Goal: Information Seeking & Learning: Learn about a topic

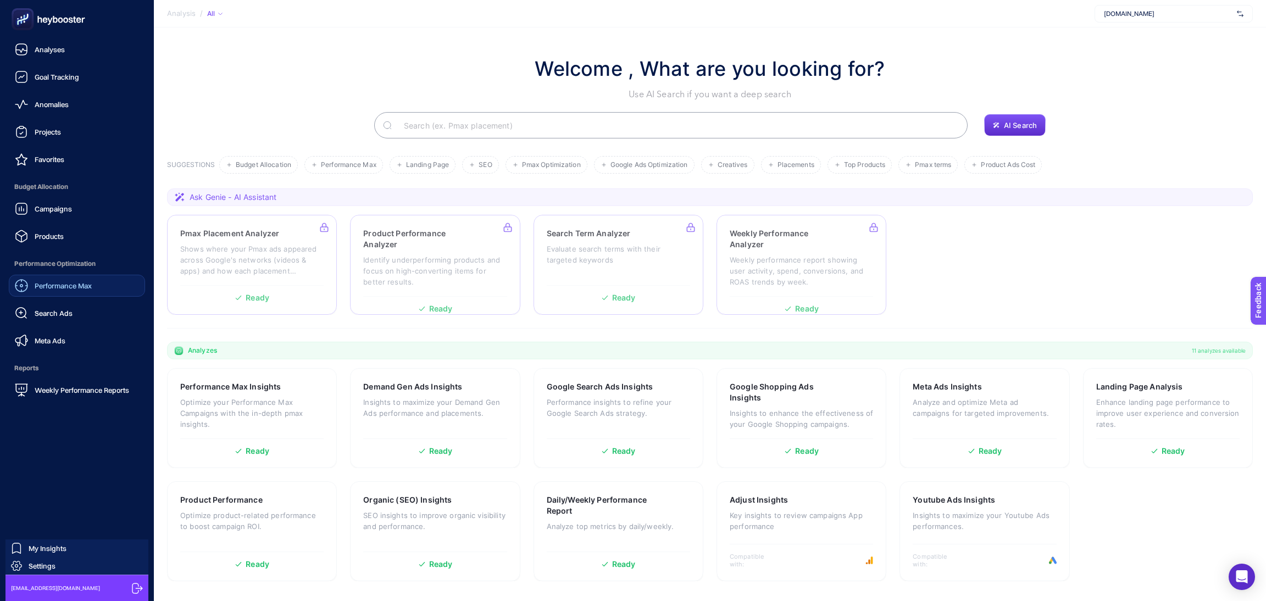
click at [60, 284] on span "Performance Max" at bounding box center [63, 285] width 57 height 9
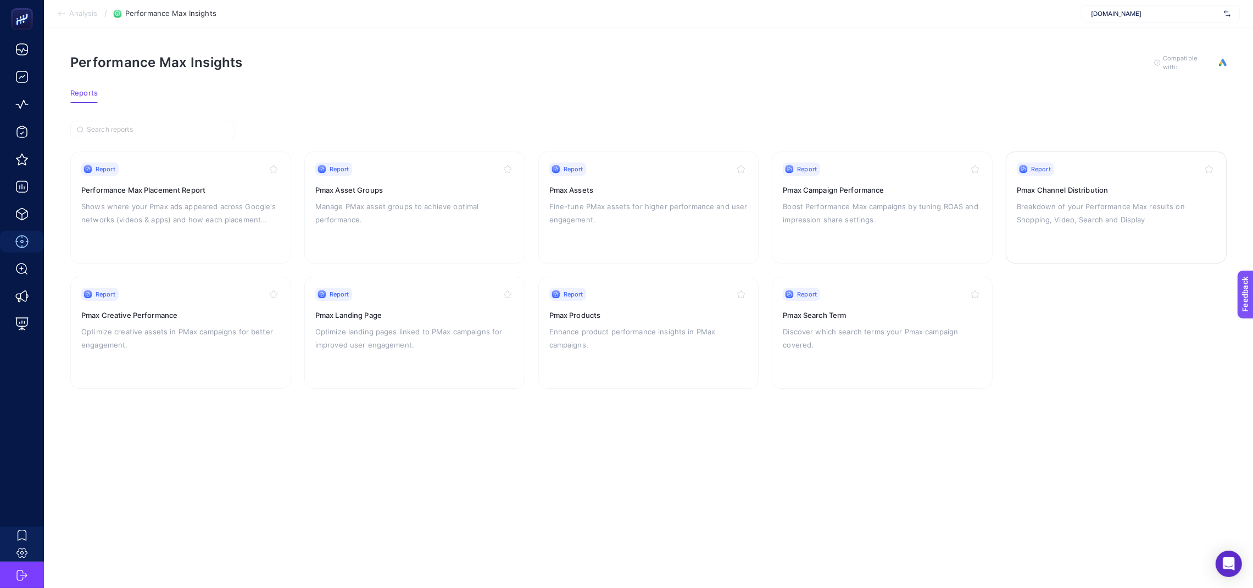
click at [1042, 191] on h3 "Pmax Channel Distribution" at bounding box center [1116, 190] width 199 height 11
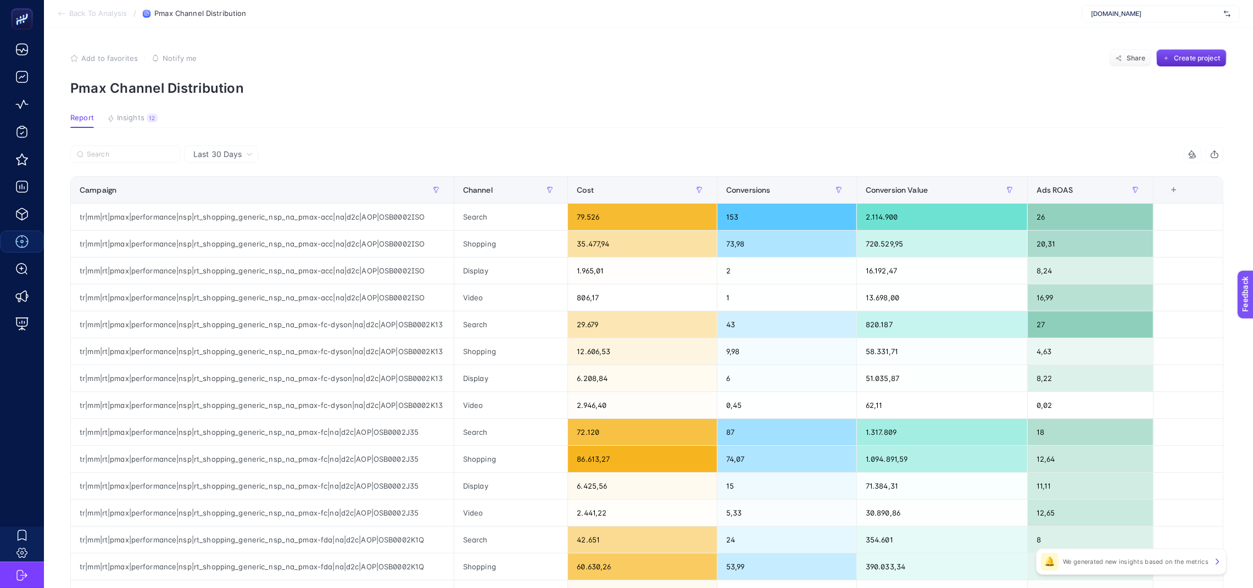
click at [260, 153] on div at bounding box center [358, 158] width 577 height 24
click at [245, 153] on div "Last 30 Days" at bounding box center [223, 155] width 68 height 8
click at [229, 188] on li "Last 7 Days" at bounding box center [221, 197] width 68 height 20
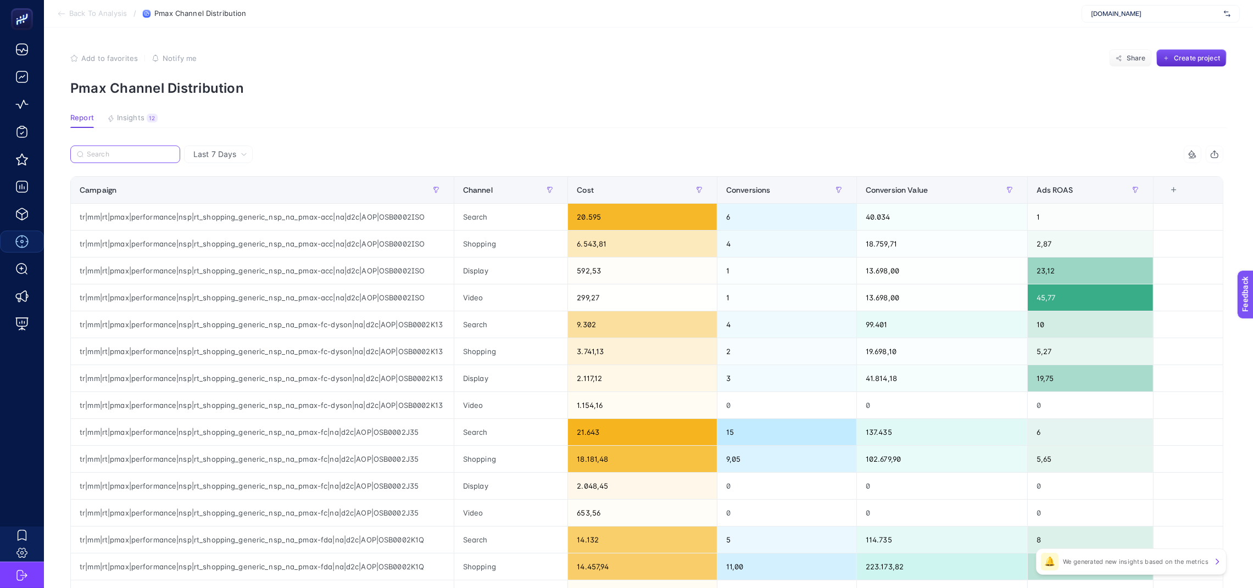
click at [143, 154] on input "Search" at bounding box center [130, 155] width 87 height 8
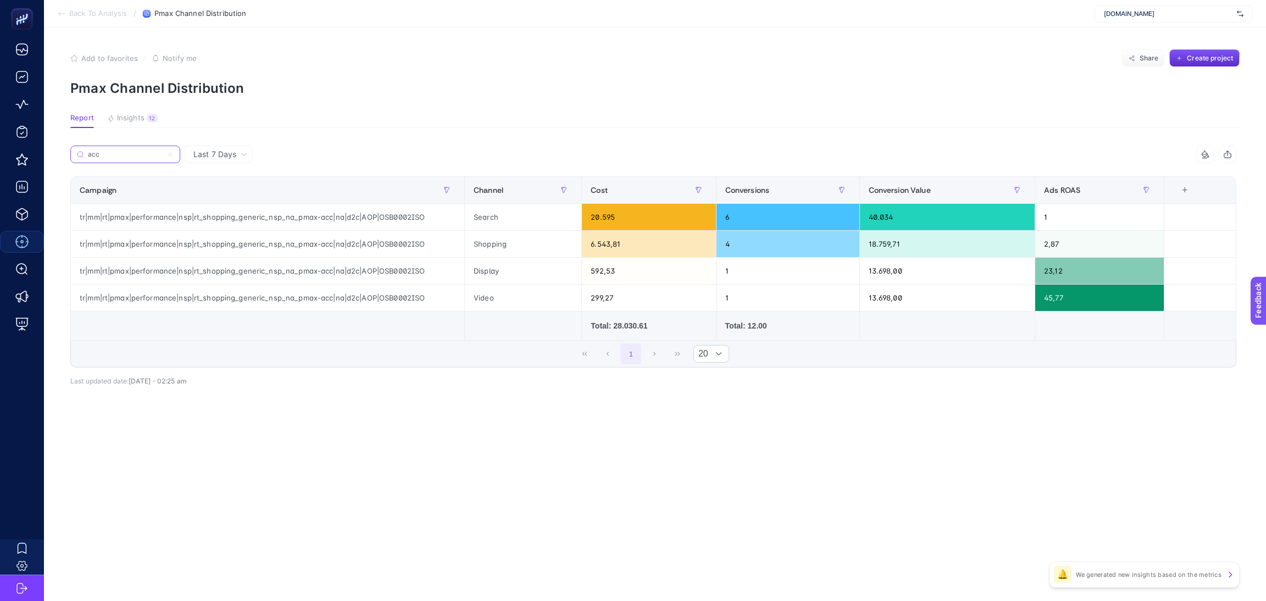
click at [123, 152] on input "acc" at bounding box center [125, 155] width 75 height 8
click at [134, 155] on input "acc" at bounding box center [125, 155] width 75 height 8
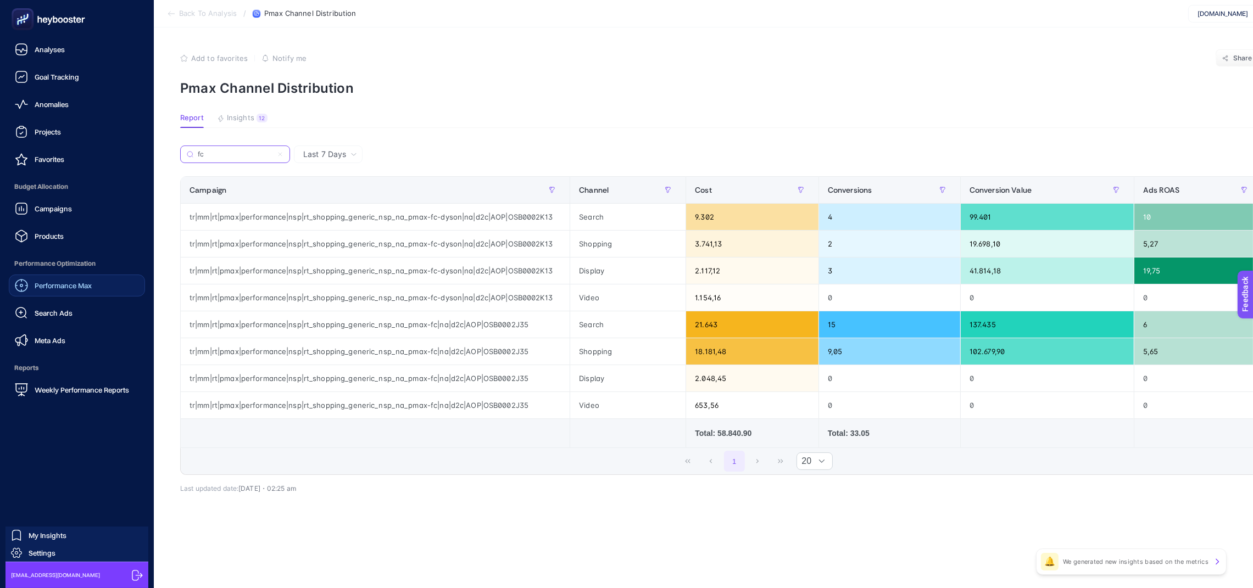
type input "fc"
click at [37, 21] on icon at bounding box center [48, 19] width 79 height 22
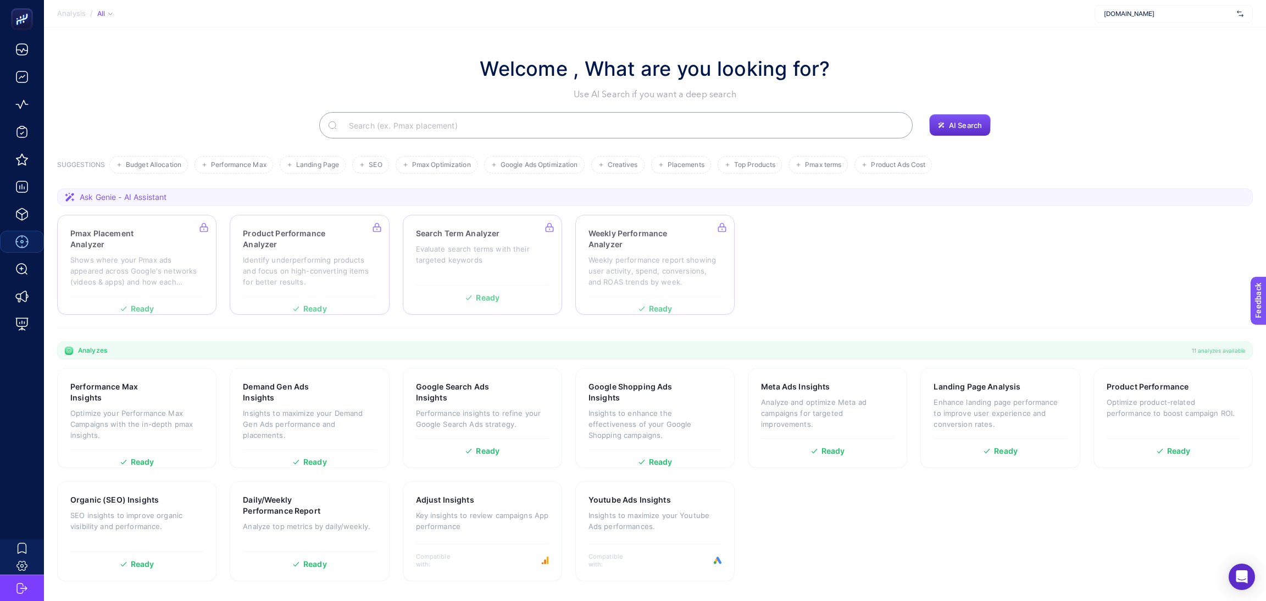
click at [498, 130] on input "Search" at bounding box center [622, 125] width 564 height 31
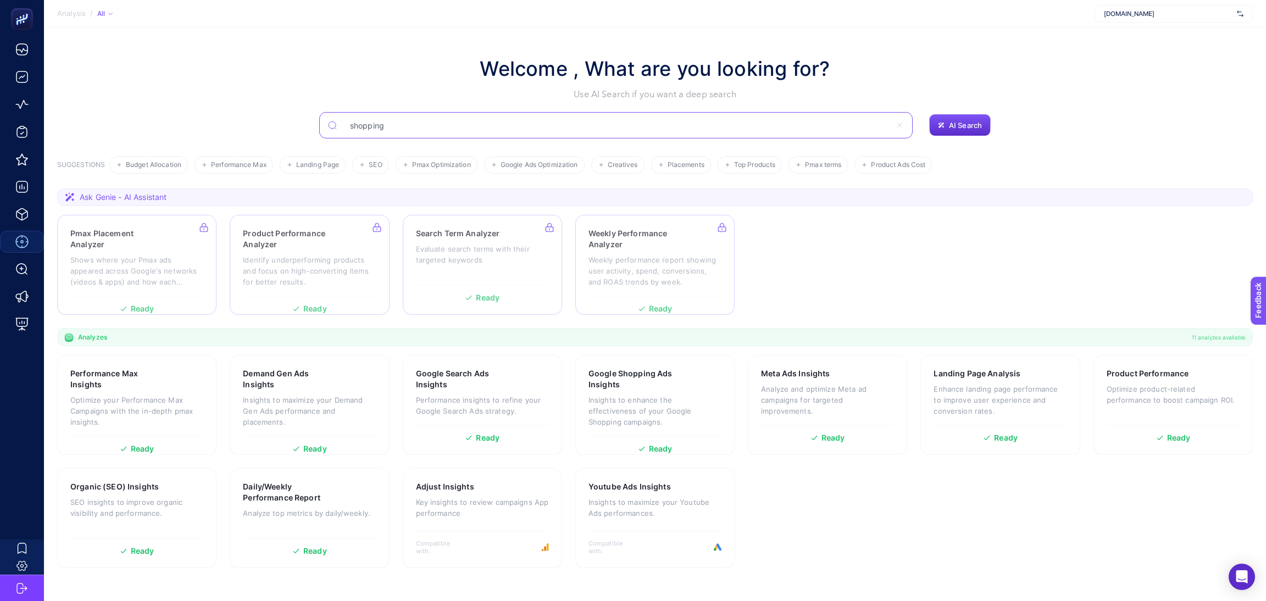
type input "shopping"
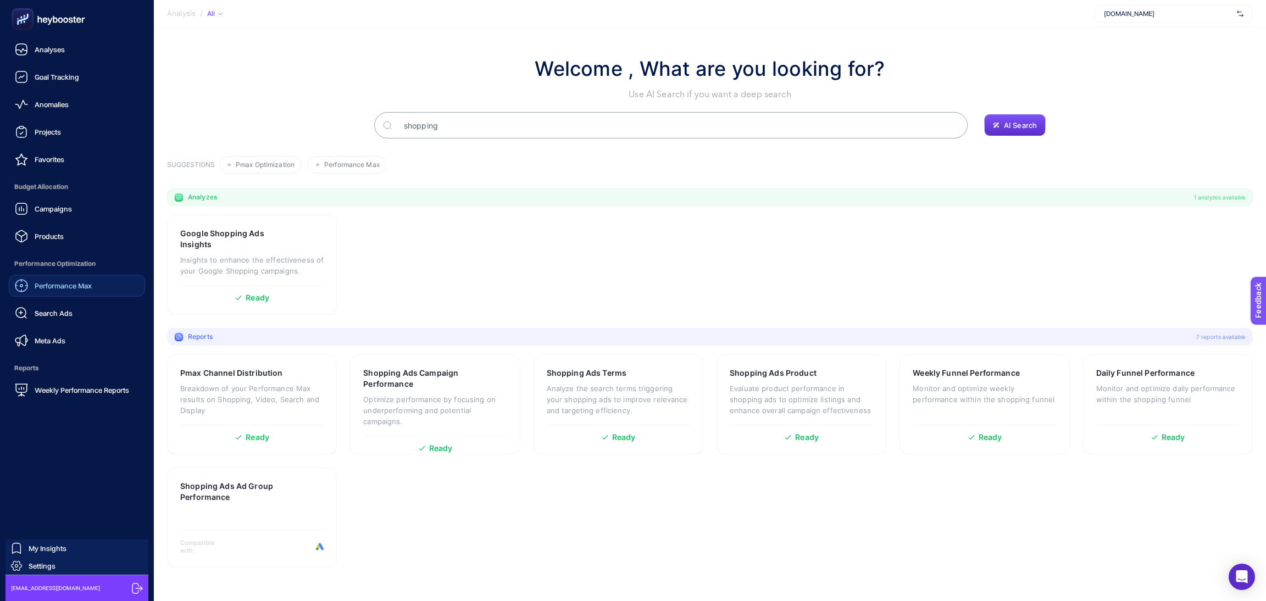
click at [41, 281] on span "Performance Max" at bounding box center [63, 285] width 57 height 9
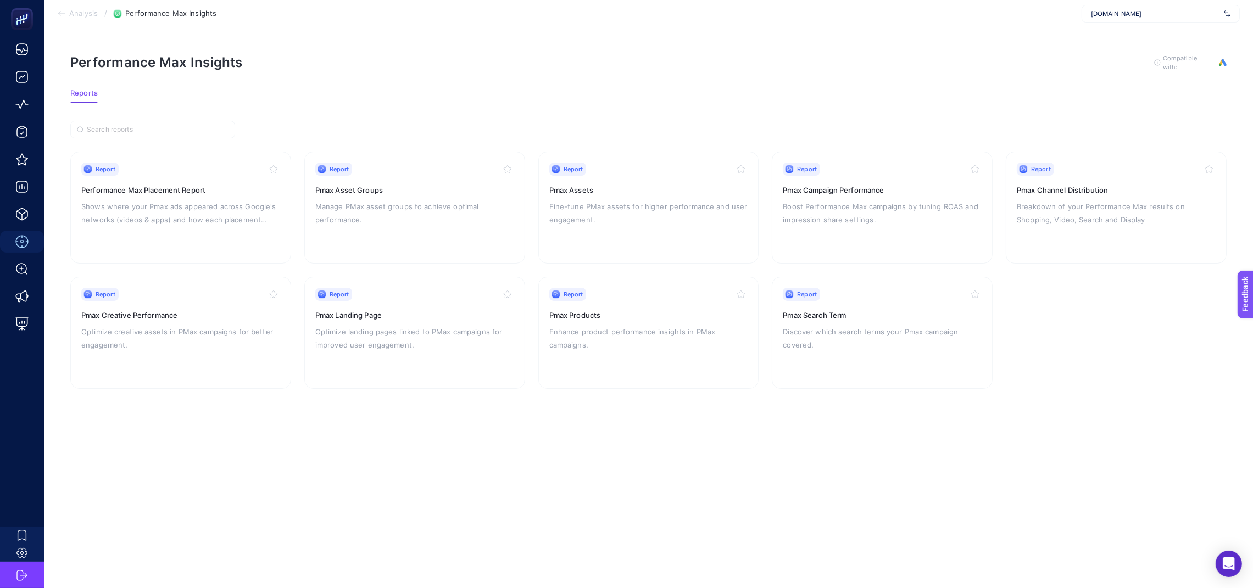
click at [576, 462] on article "Performance Max Insights To get quality results from this analysis, we recommen…" at bounding box center [648, 307] width 1209 height 561
click at [1011, 202] on link "Report Pmax Channel Distribution Breakdown of your Performance Max results on S…" at bounding box center [1116, 208] width 221 height 112
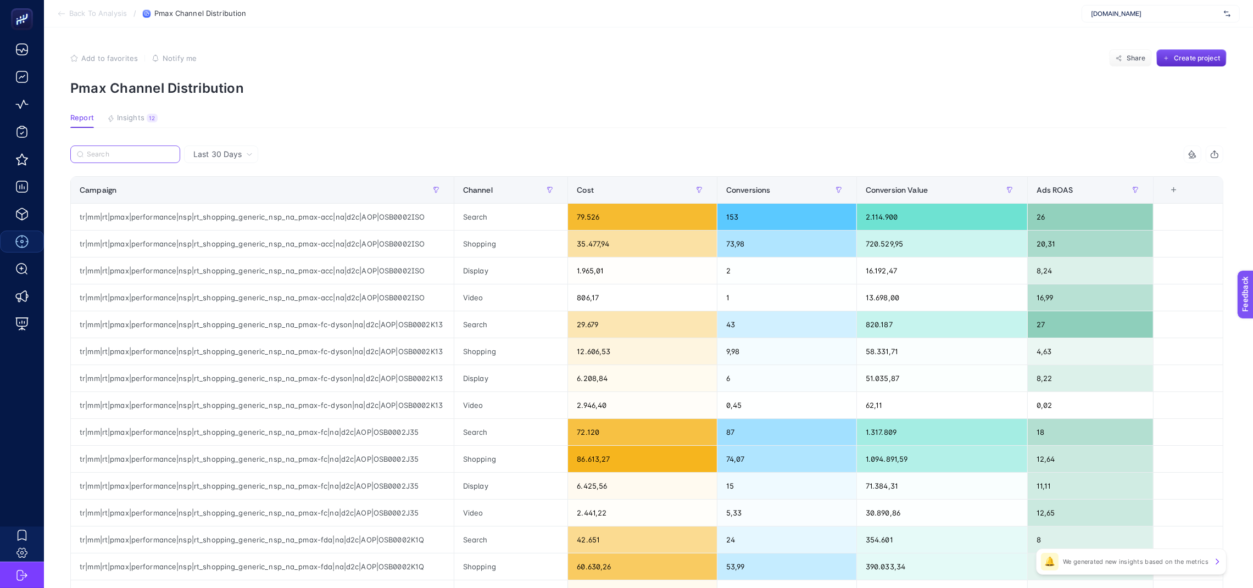
click at [152, 153] on input "Search" at bounding box center [130, 155] width 87 height 8
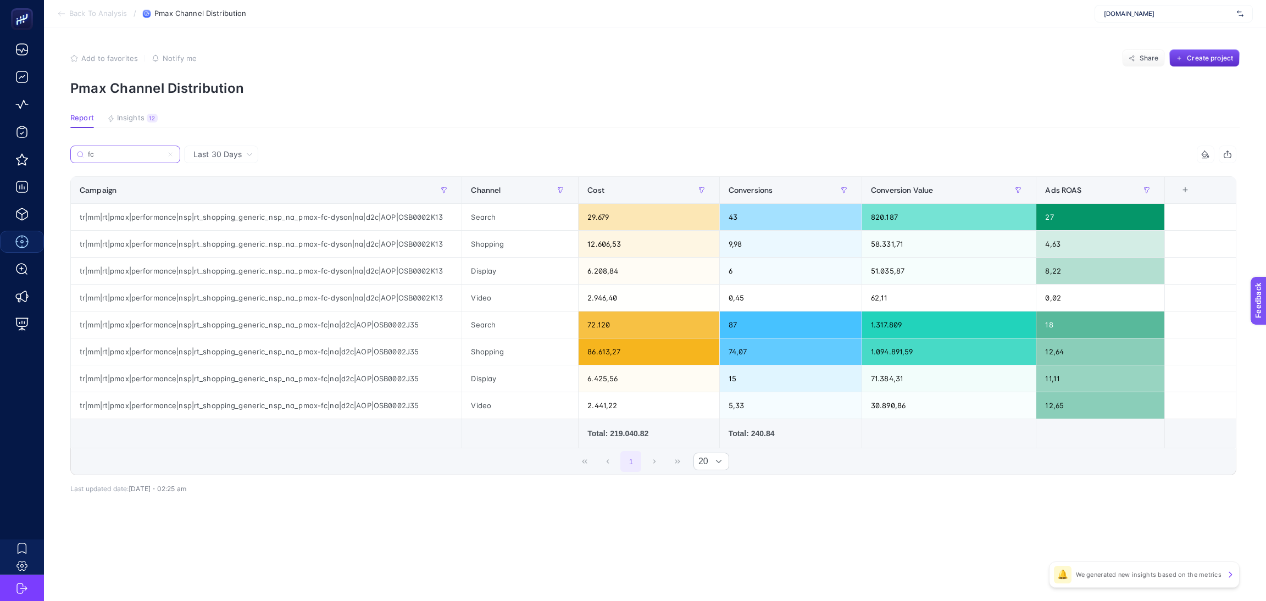
type input "fc"
click at [231, 153] on span "Last 30 Days" at bounding box center [217, 154] width 48 height 11
click at [225, 196] on li "Last 7 Days" at bounding box center [221, 197] width 68 height 20
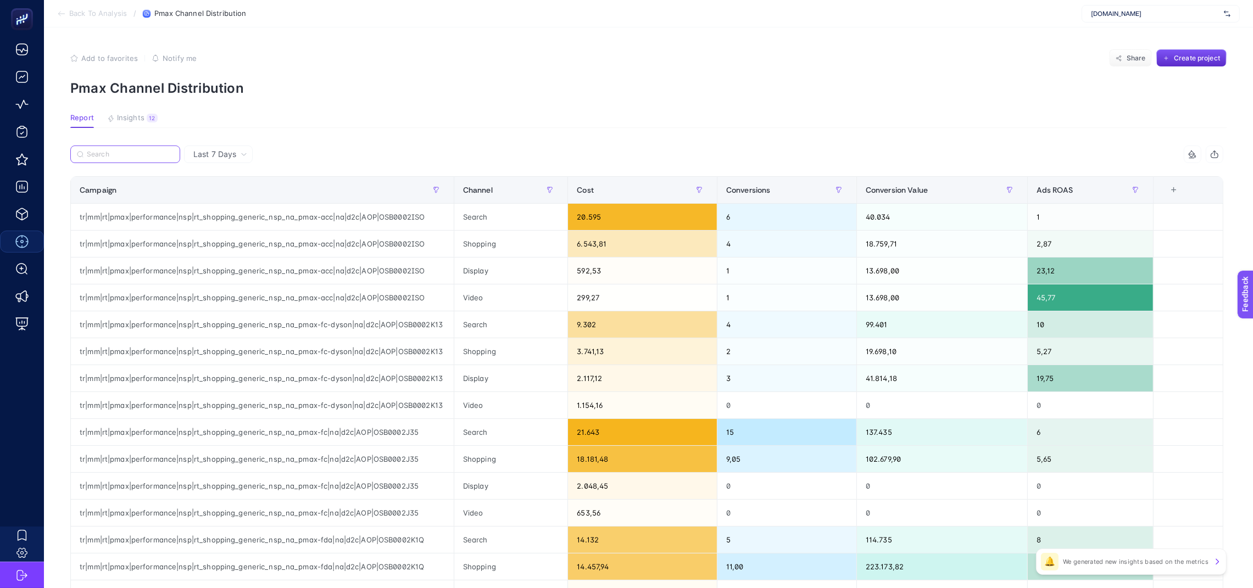
click at [113, 152] on input "Search" at bounding box center [130, 155] width 87 height 8
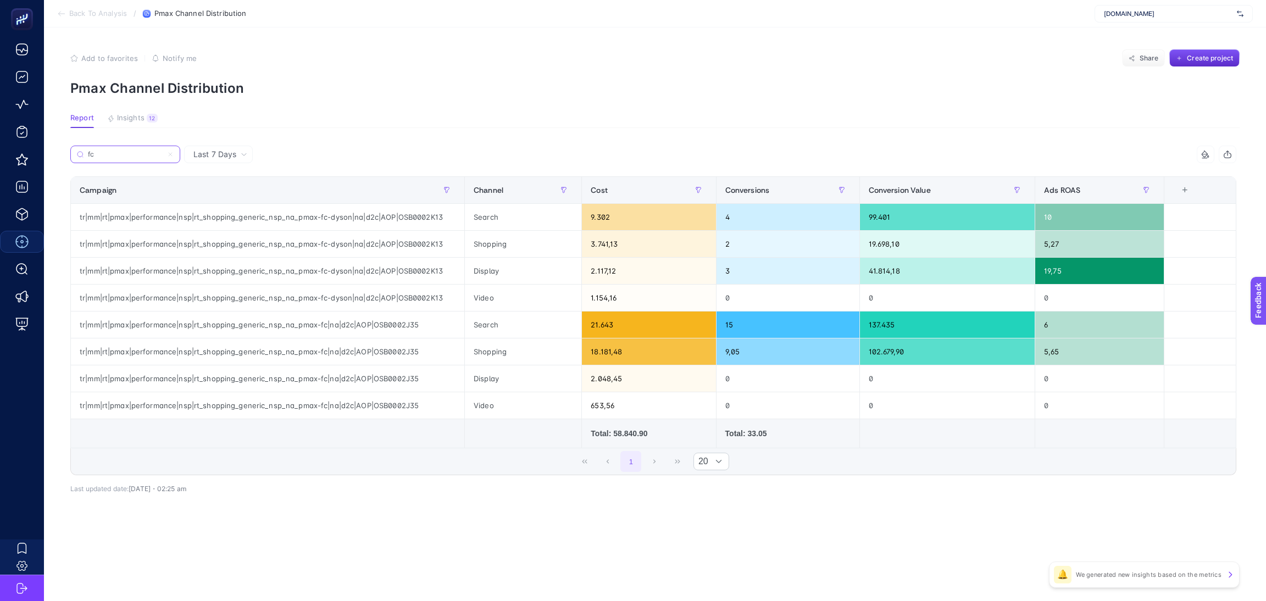
click at [127, 155] on input "fc" at bounding box center [125, 155] width 75 height 8
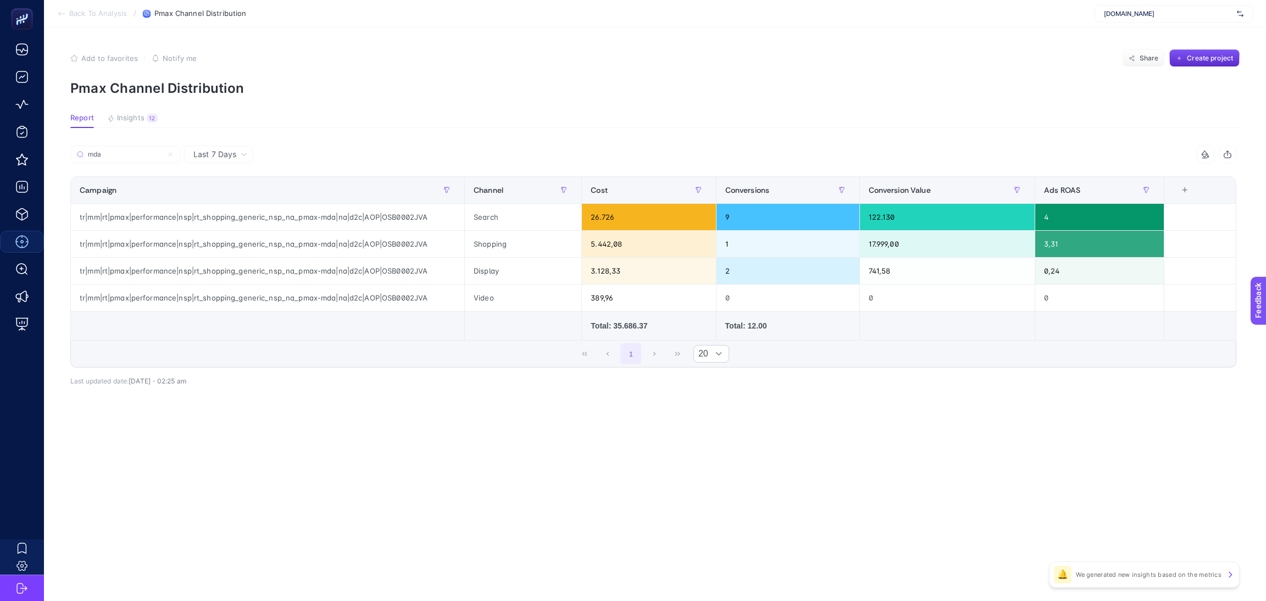
click at [655, 510] on article "Add to favorites false Notify me Share Create project Pmax Channel Distribution…" at bounding box center [655, 314] width 1222 height 574
click at [147, 155] on input "mda" at bounding box center [130, 155] width 87 height 8
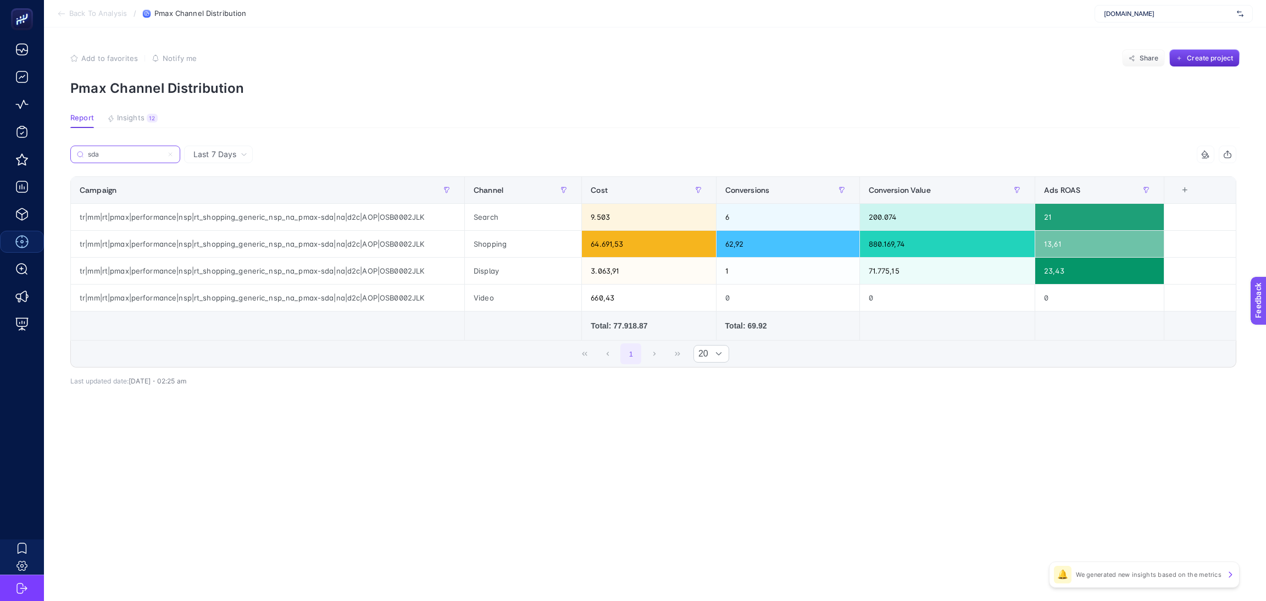
type input "sda"
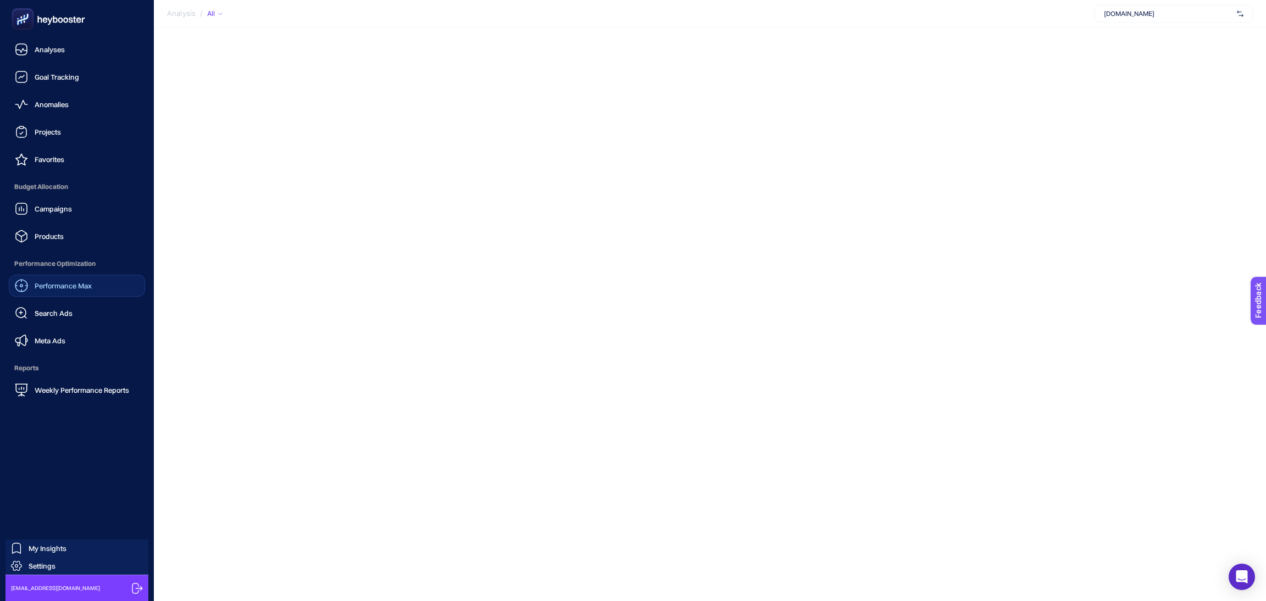
click at [63, 294] on link "Performance Max" at bounding box center [77, 286] width 136 height 22
